Goal: Information Seeking & Learning: Compare options

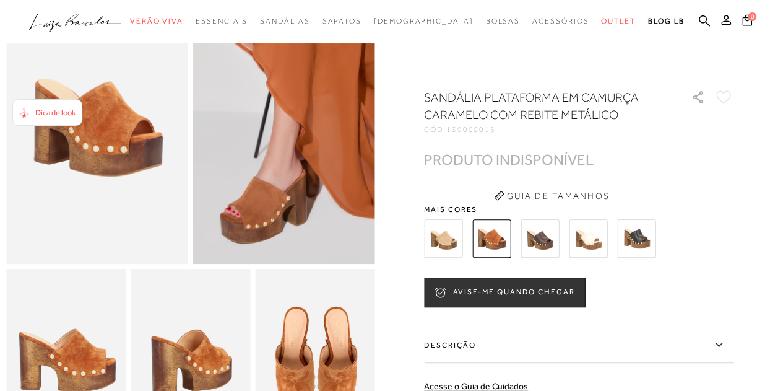
scroll to position [111, 0]
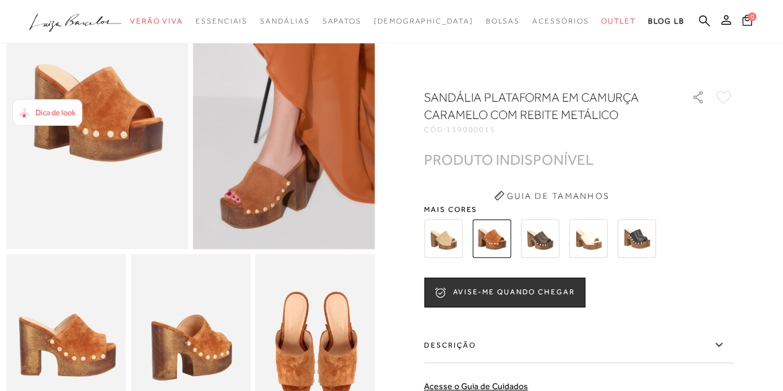
click at [540, 237] on img at bounding box center [540, 238] width 38 height 38
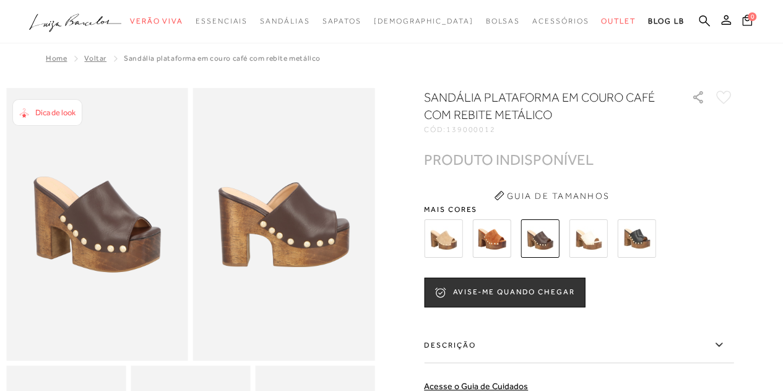
click at [585, 240] on img at bounding box center [588, 238] width 38 height 38
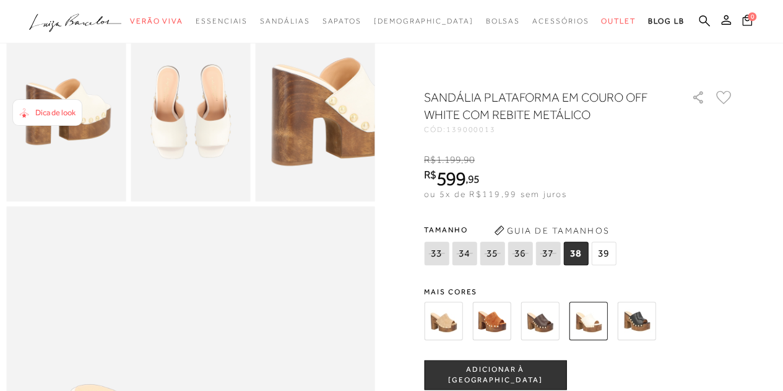
scroll to position [343, 0]
click at [490, 319] on img at bounding box center [491, 320] width 38 height 38
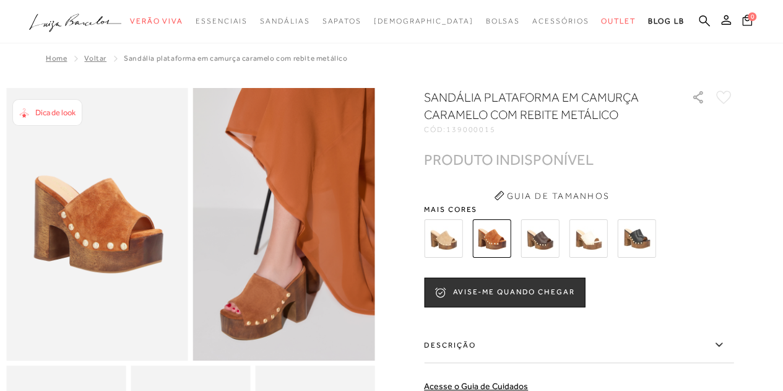
click at [647, 237] on img at bounding box center [636, 238] width 38 height 38
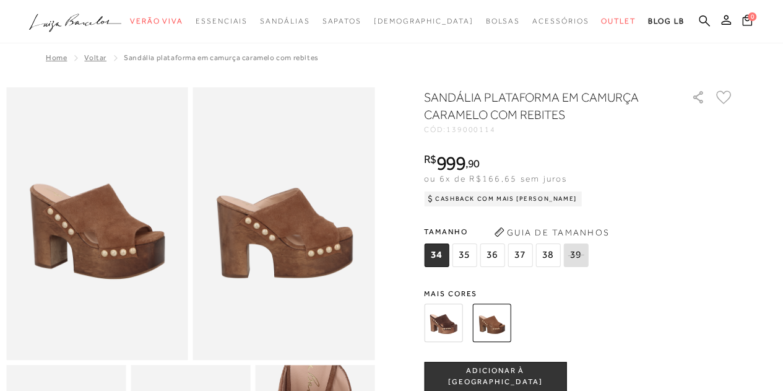
scroll to position [1, 0]
